Goal: Navigation & Orientation: Find specific page/section

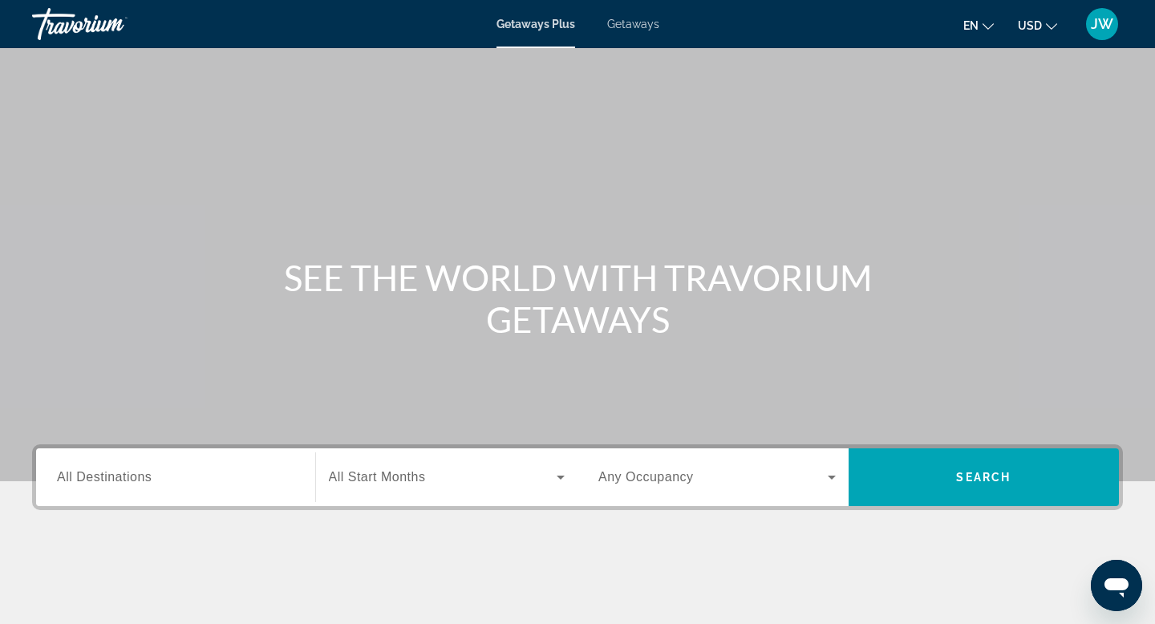
click at [638, 25] on span "Getaways" at bounding box center [633, 24] width 52 height 13
click at [527, 35] on div "Getaways Plus Getaways en English Español Français Italiano Português русский U…" at bounding box center [577, 24] width 1155 height 42
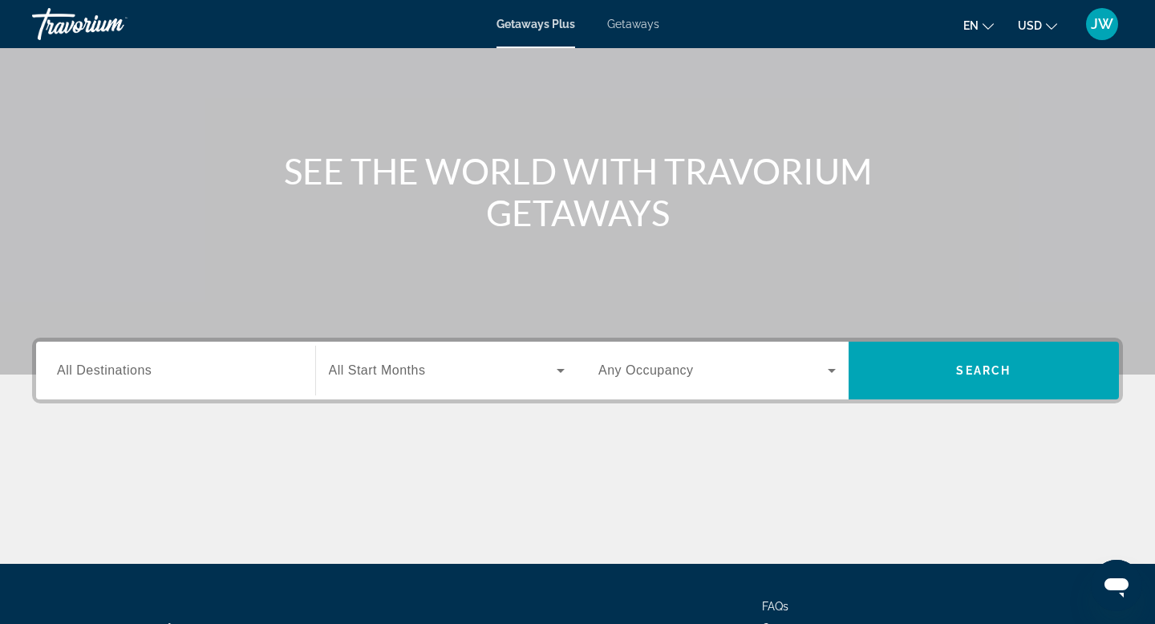
scroll to position [243, 0]
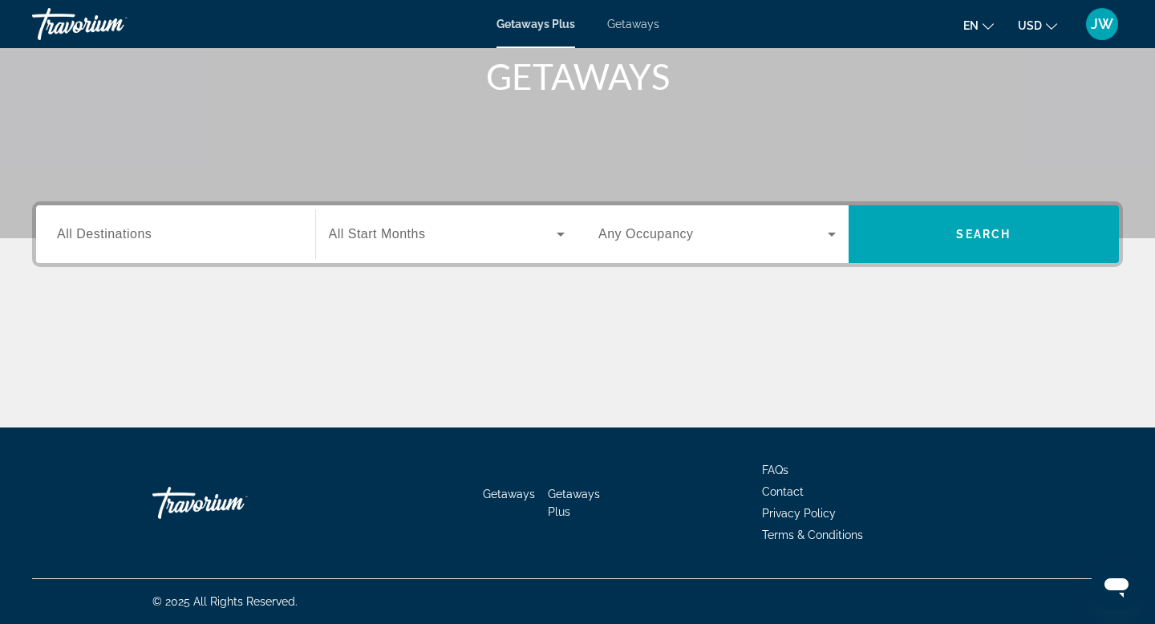
click at [647, 29] on span "Getaways" at bounding box center [633, 24] width 52 height 13
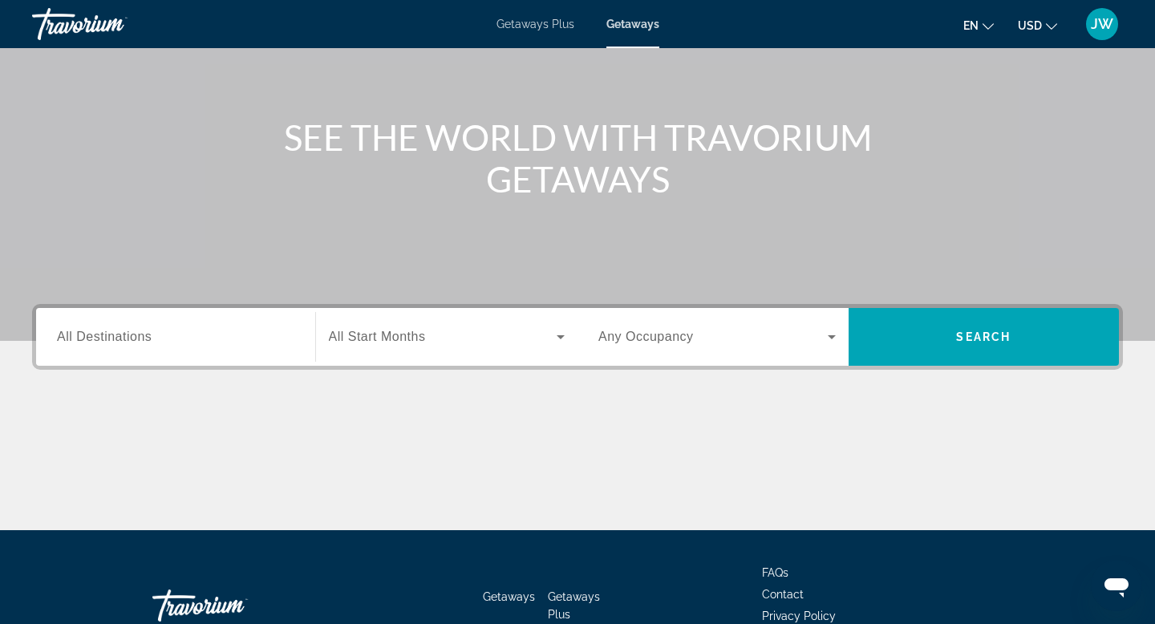
scroll to position [243, 0]
